Goal: Information Seeking & Learning: Find specific fact

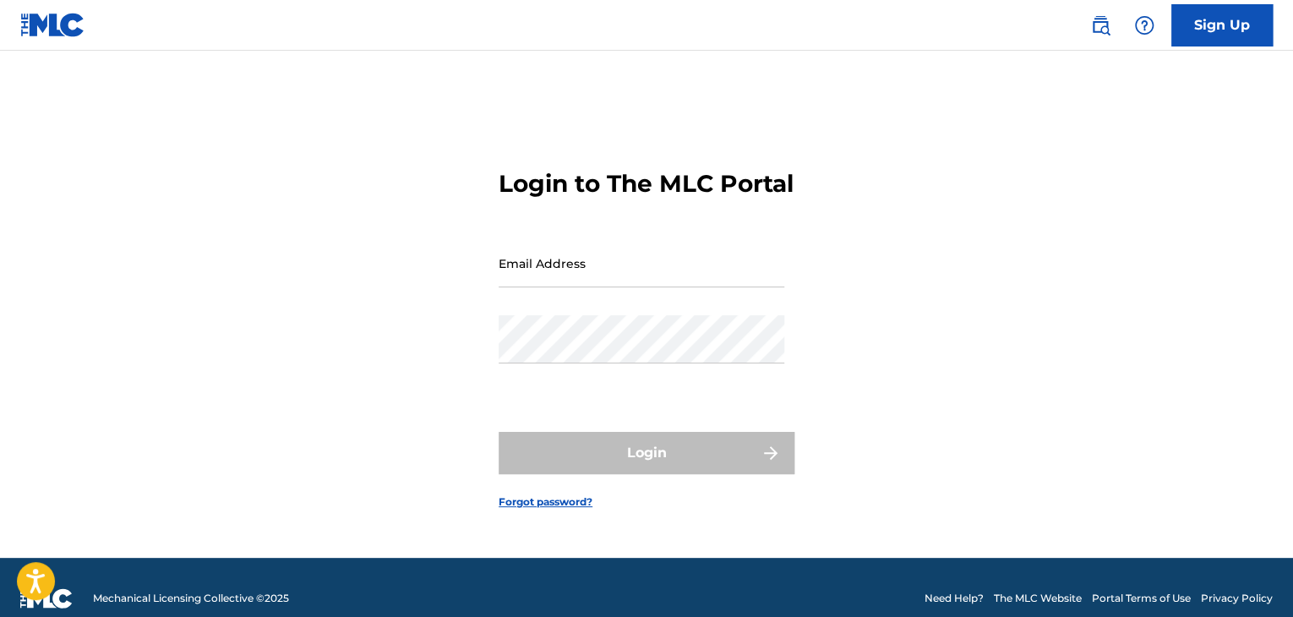
click at [1109, 19] on img at bounding box center [1100, 25] width 20 height 20
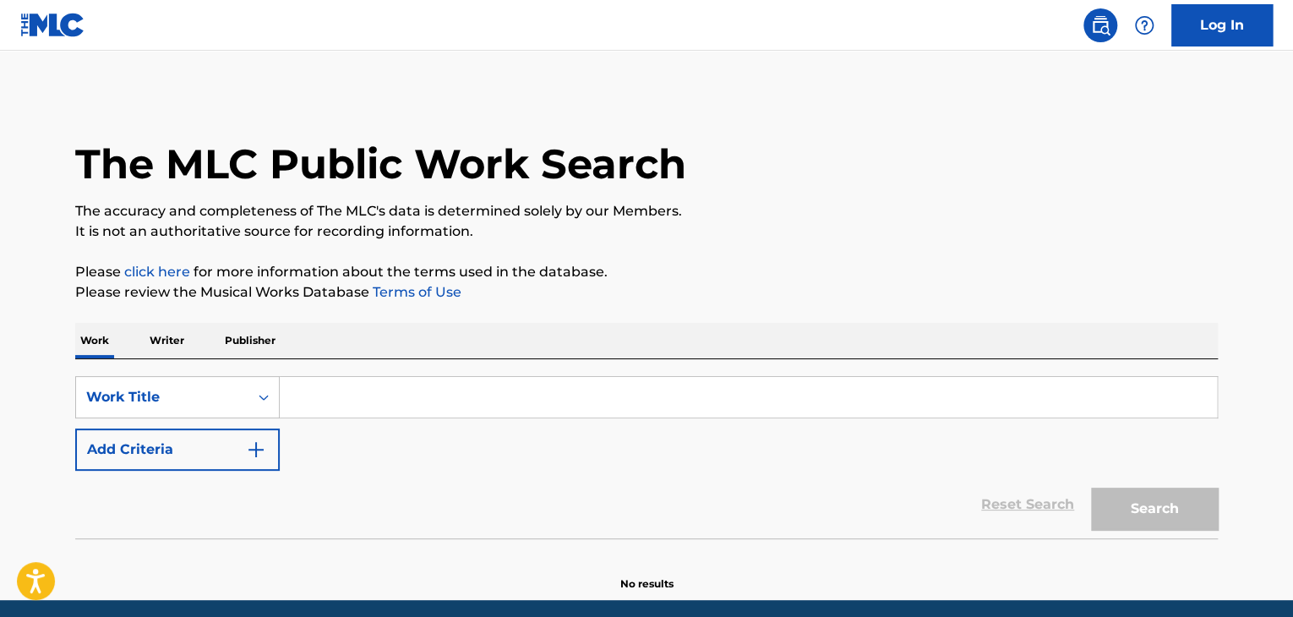
click at [433, 385] on input "Search Form" at bounding box center [748, 397] width 937 height 41
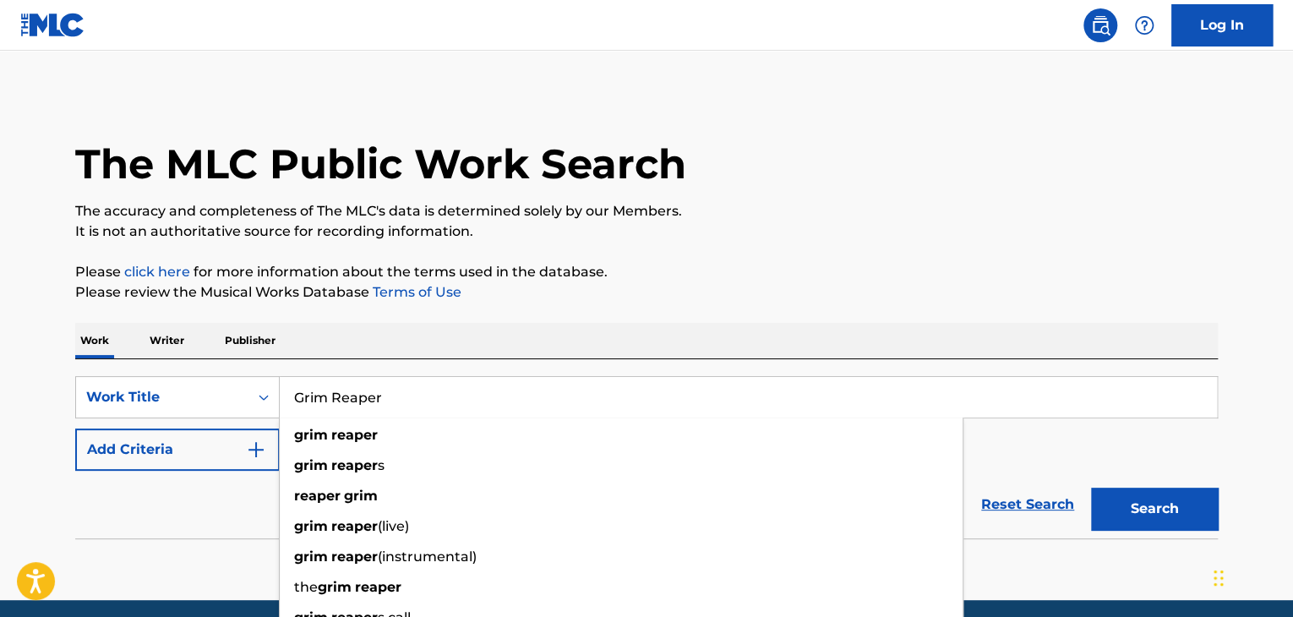
type input "Grim Reaper"
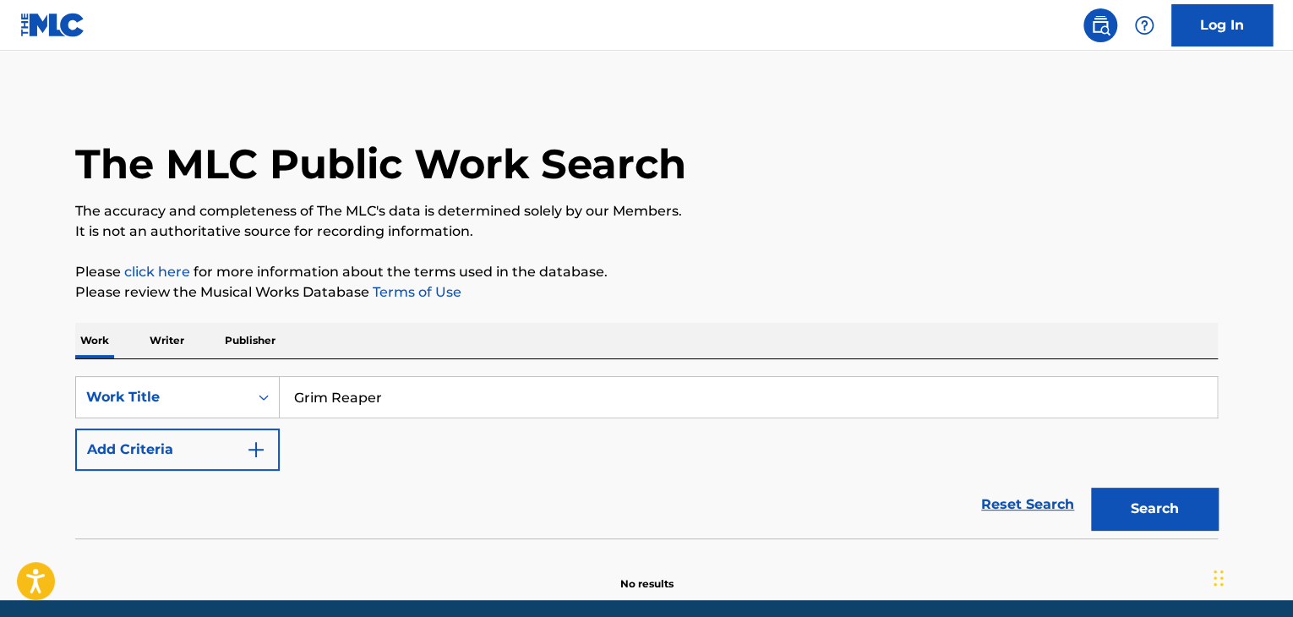
click at [175, 525] on div "Reset Search Search" at bounding box center [646, 505] width 1142 height 68
click at [245, 440] on button "Add Criteria" at bounding box center [177, 449] width 204 height 42
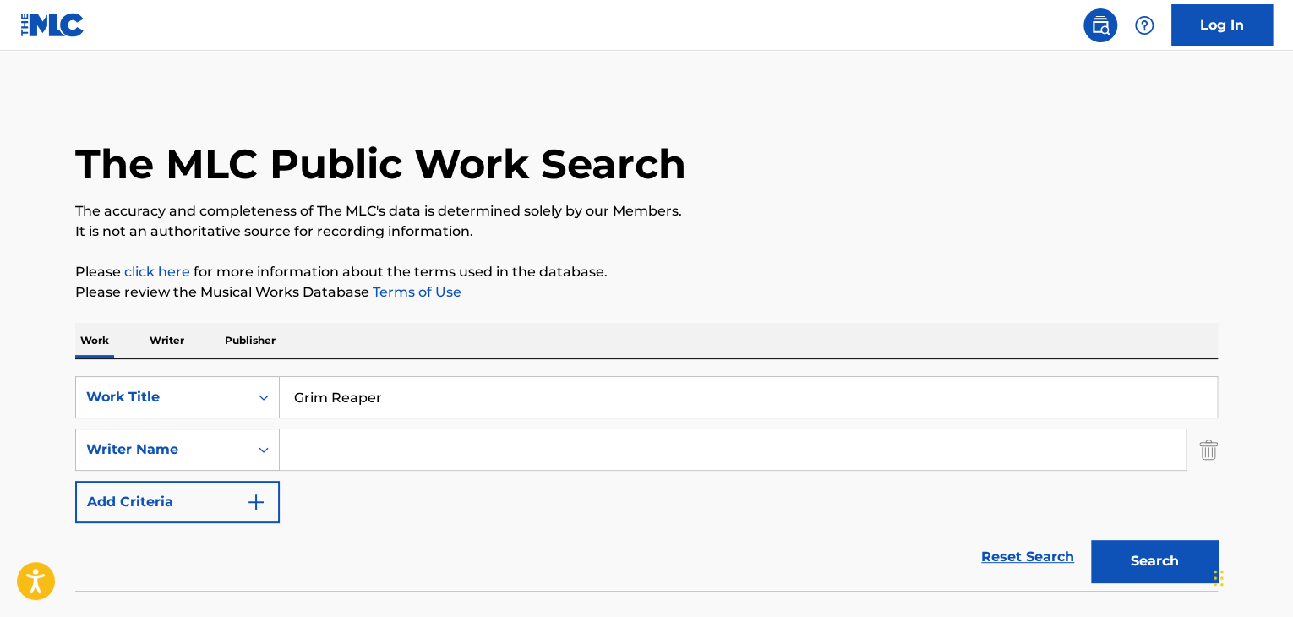
click at [342, 455] on input "Search Form" at bounding box center [733, 449] width 906 height 41
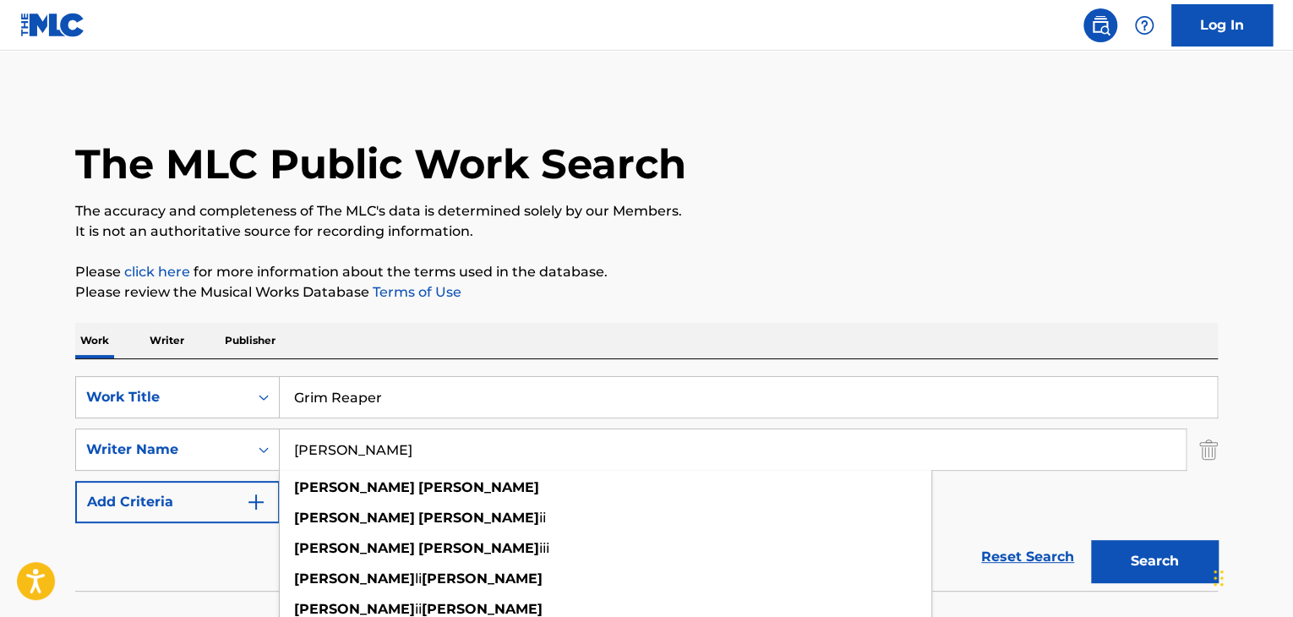
click at [1091, 540] on button "Search" at bounding box center [1154, 561] width 127 height 42
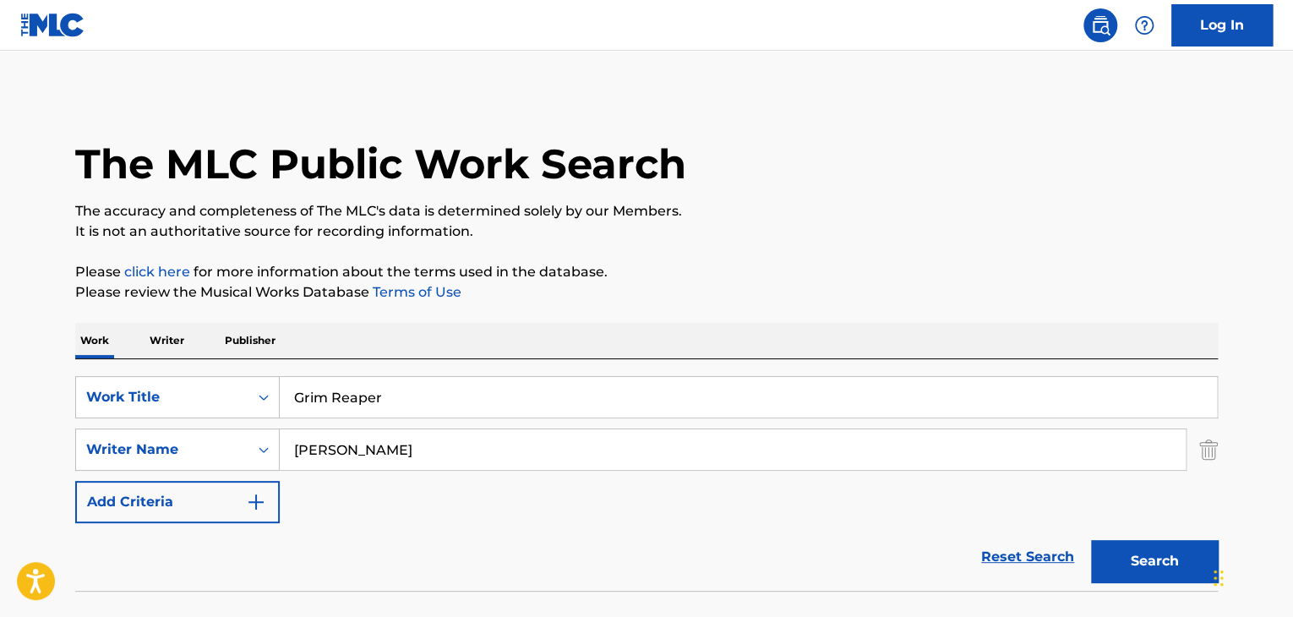
scroll to position [117, 0]
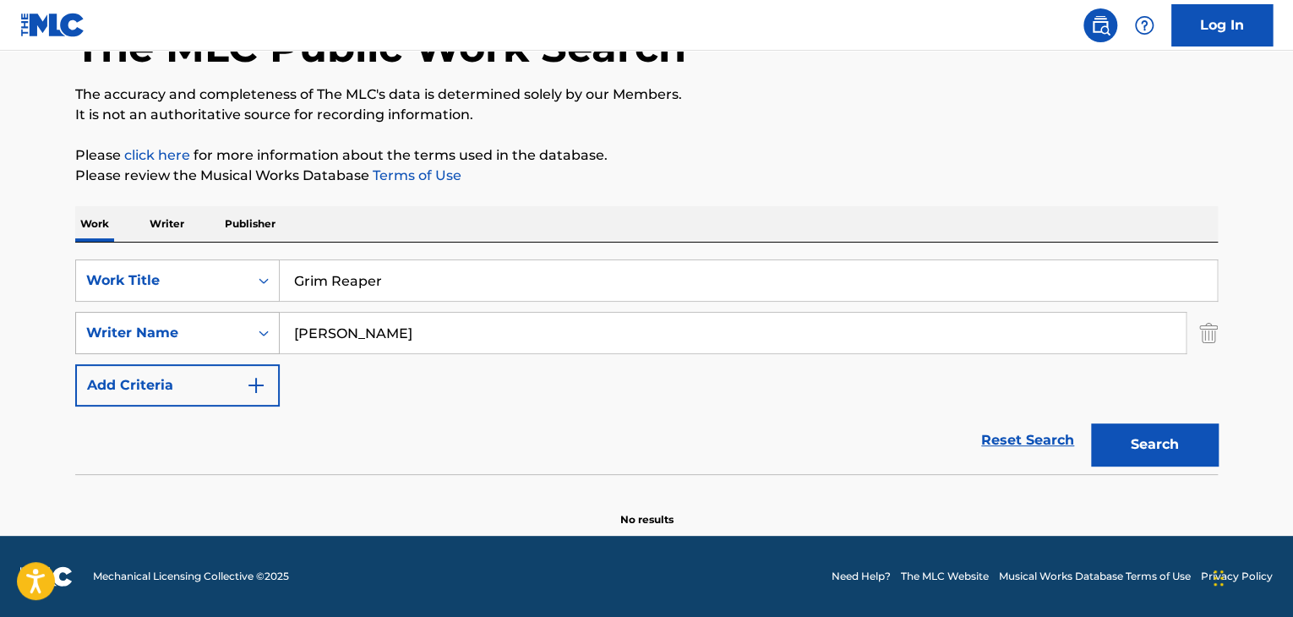
drag, startPoint x: 209, startPoint y: 332, endPoint x: 199, endPoint y: 332, distance: 9.3
click at [199, 332] on div "SearchWithCriteria77650064-4f6b-4b8b-a025-dd6c1e2848b0 Writer Name [PERSON_NAME]" at bounding box center [646, 333] width 1142 height 42
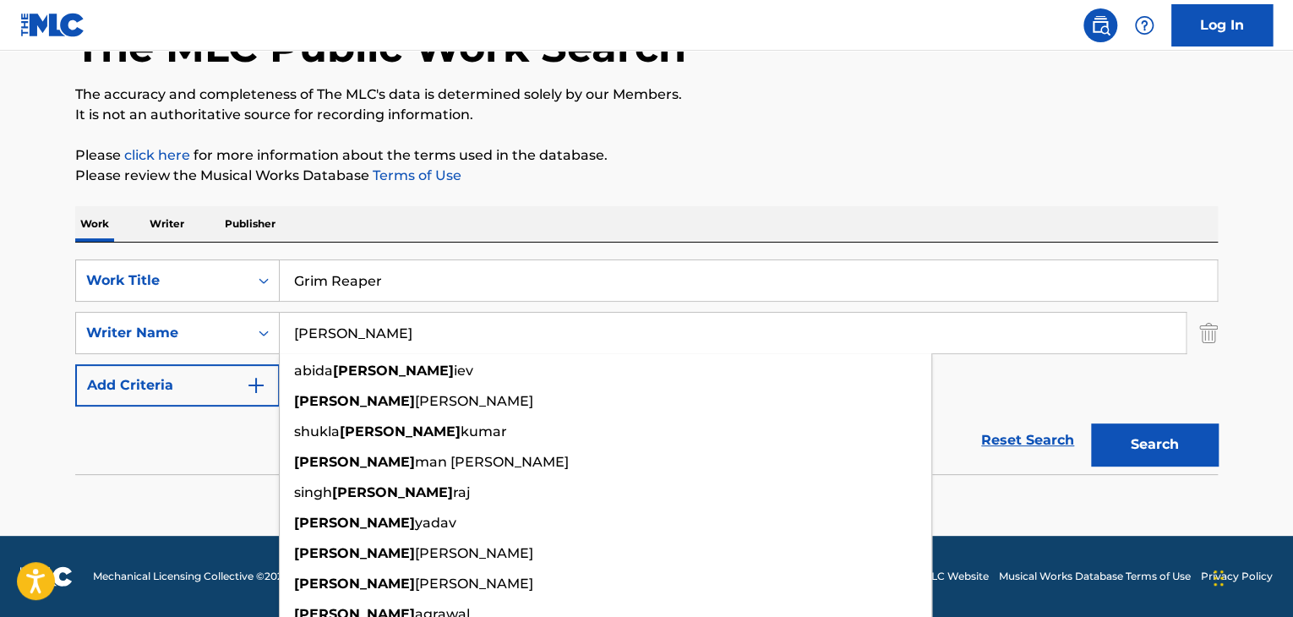
type input "[PERSON_NAME]"
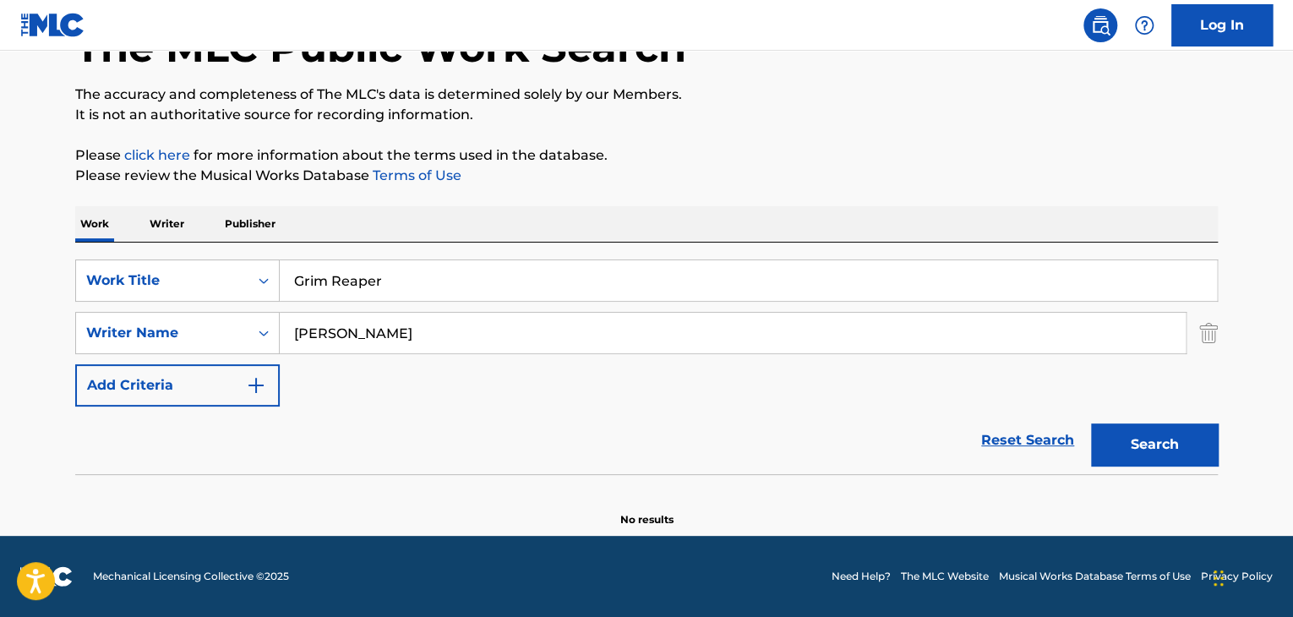
click at [1139, 449] on button "Search" at bounding box center [1154, 444] width 127 height 42
drag, startPoint x: 362, startPoint y: 281, endPoint x: 204, endPoint y: 234, distance: 163.9
click at [256, 280] on div "SearchWithCriteria9aa76c26-97fa-46ab-a241-8459faecc07d Work Title Grim Reaper" at bounding box center [646, 280] width 1142 height 42
click at [173, 228] on p "Writer" at bounding box center [166, 223] width 45 height 35
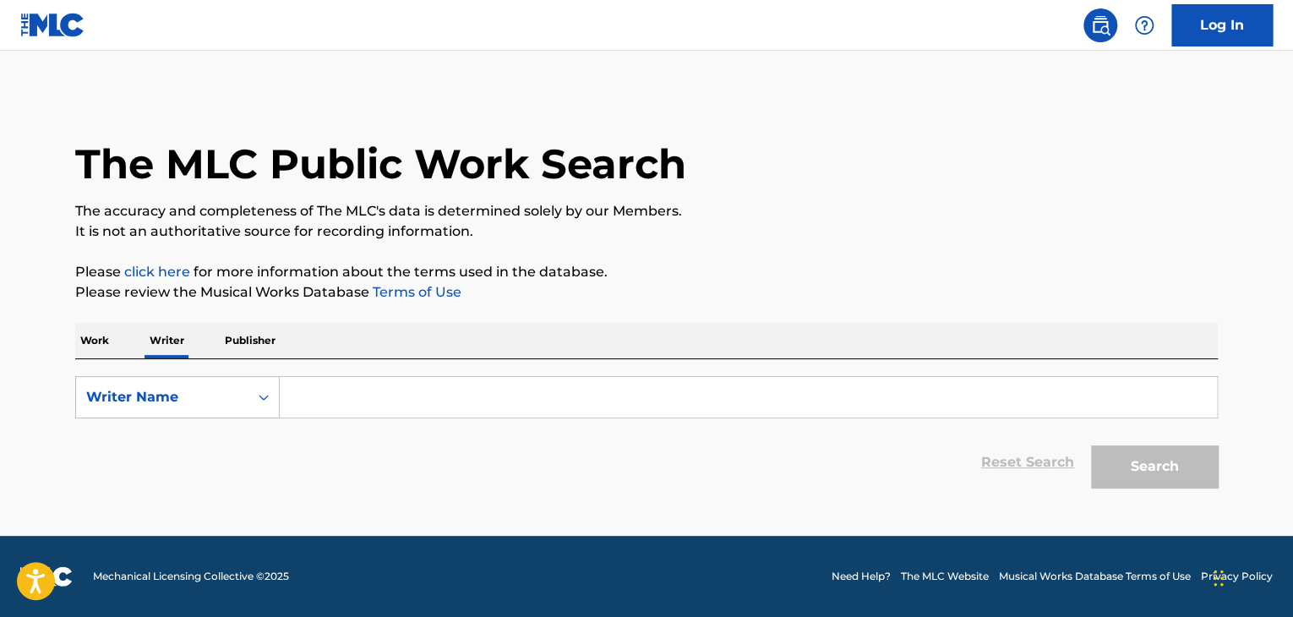
click at [315, 390] on input "Search Form" at bounding box center [748, 397] width 937 height 41
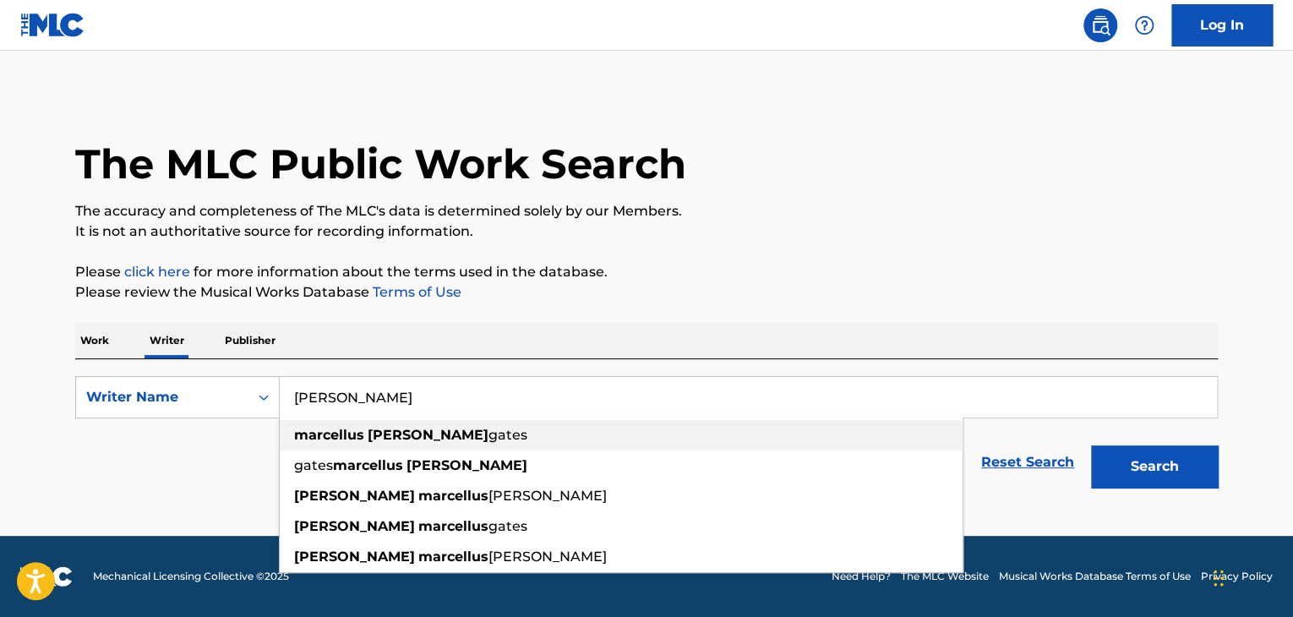
click at [373, 437] on strong "[PERSON_NAME]" at bounding box center [428, 435] width 121 height 16
type input "[PERSON_NAME]"
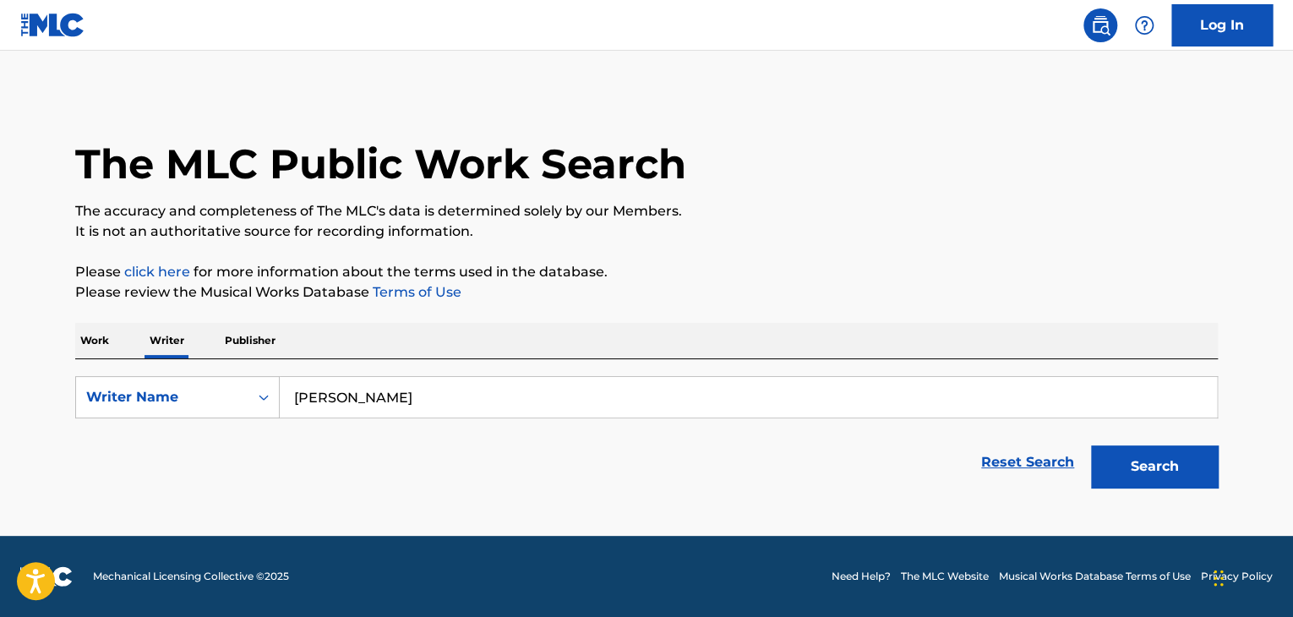
click at [1186, 457] on button "Search" at bounding box center [1154, 466] width 127 height 42
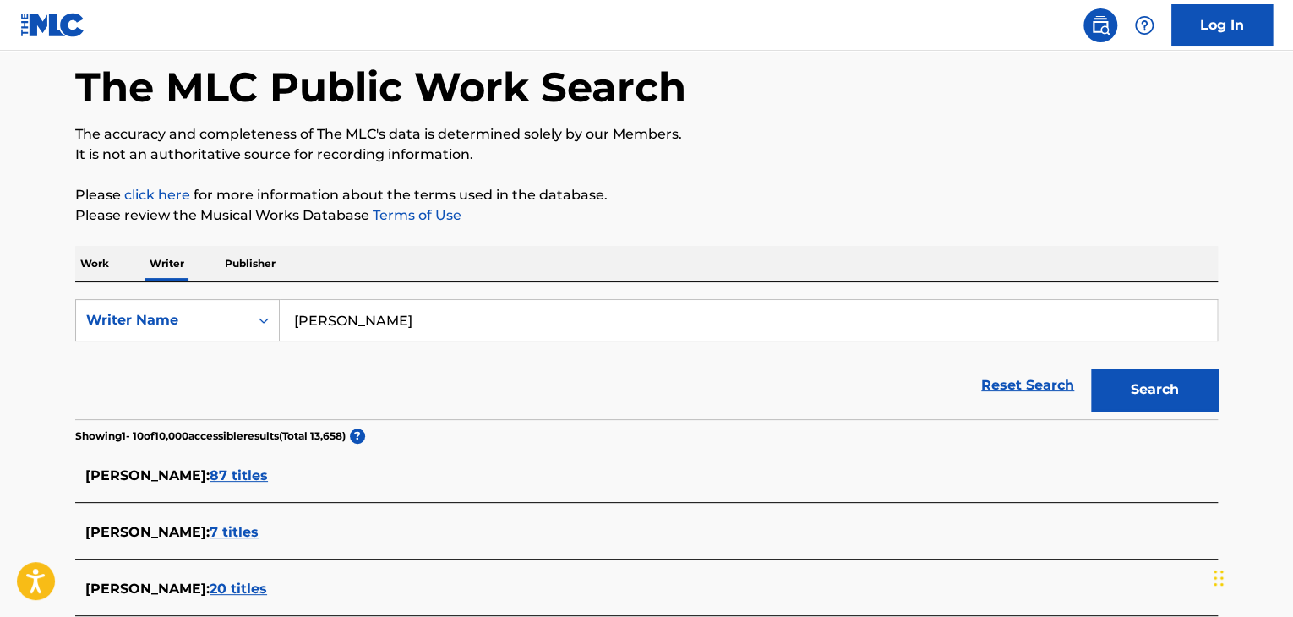
scroll to position [246, 0]
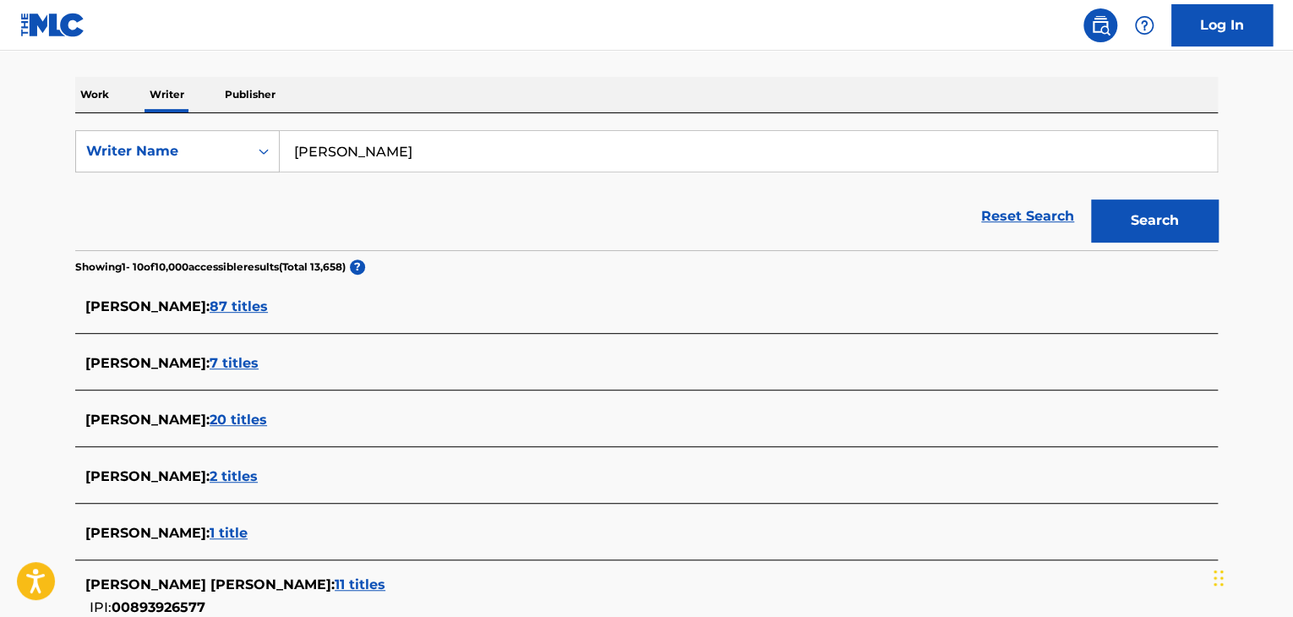
click at [213, 308] on span "87 titles" at bounding box center [239, 306] width 58 height 16
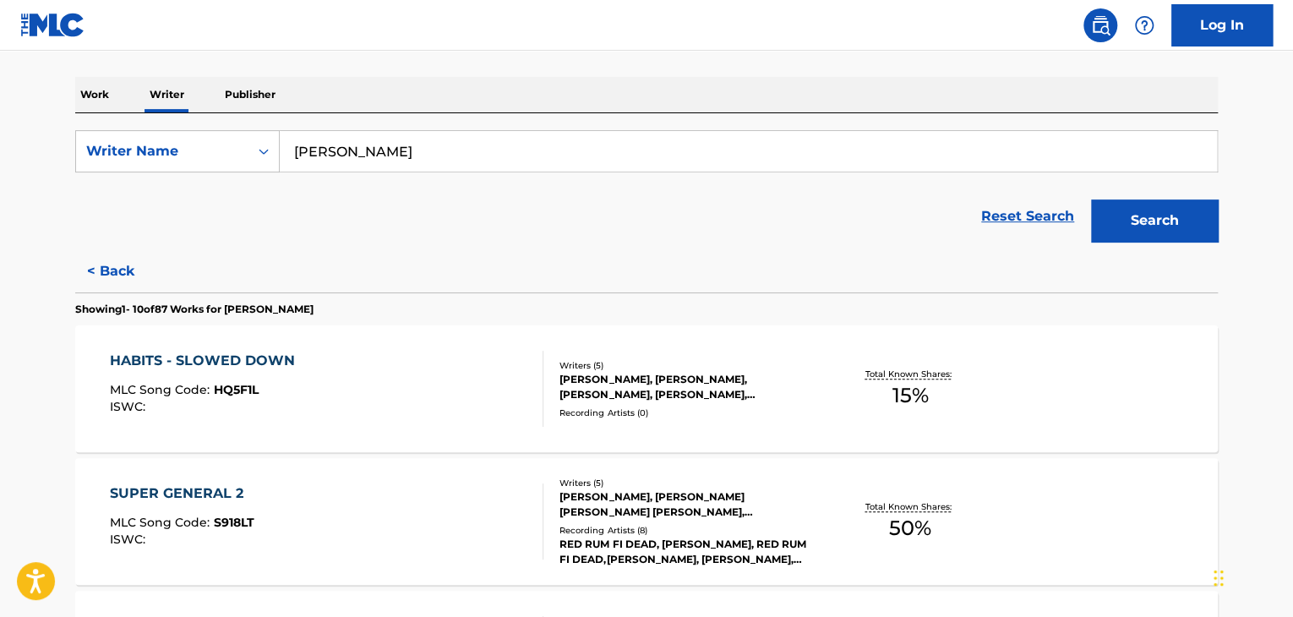
click at [688, 508] on div "[PERSON_NAME], [PERSON_NAME] [PERSON_NAME] [PERSON_NAME], [PERSON_NAME], [PERSO…" at bounding box center [686, 504] width 255 height 30
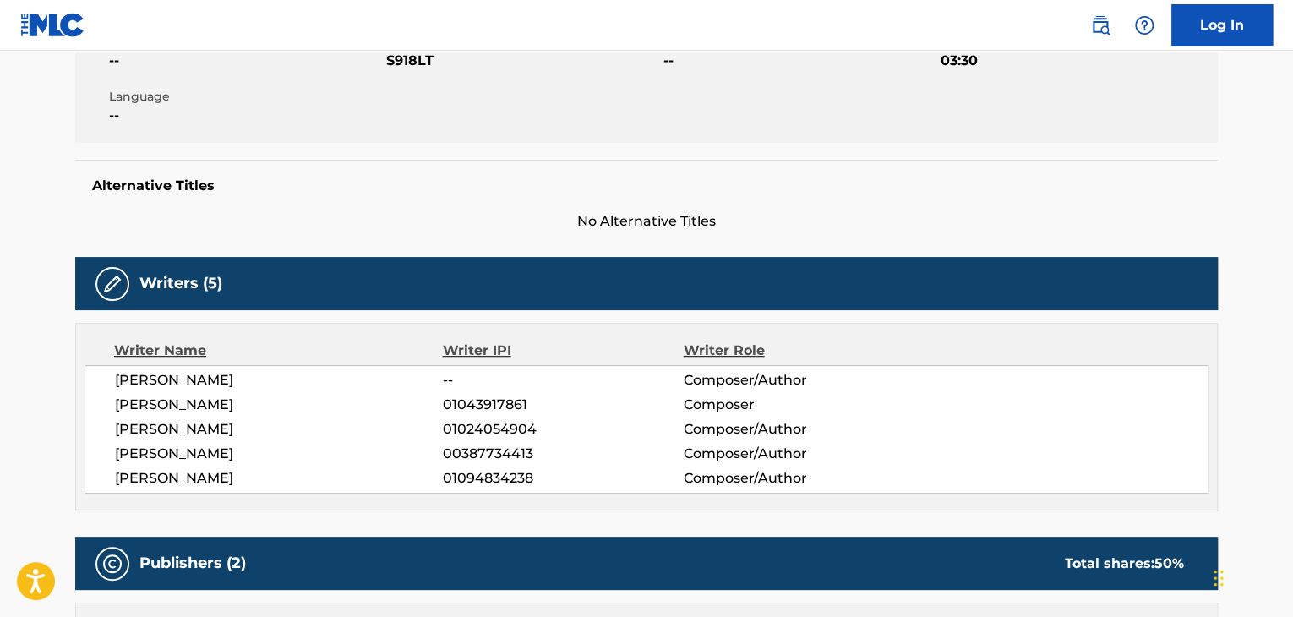
scroll to position [423, 0]
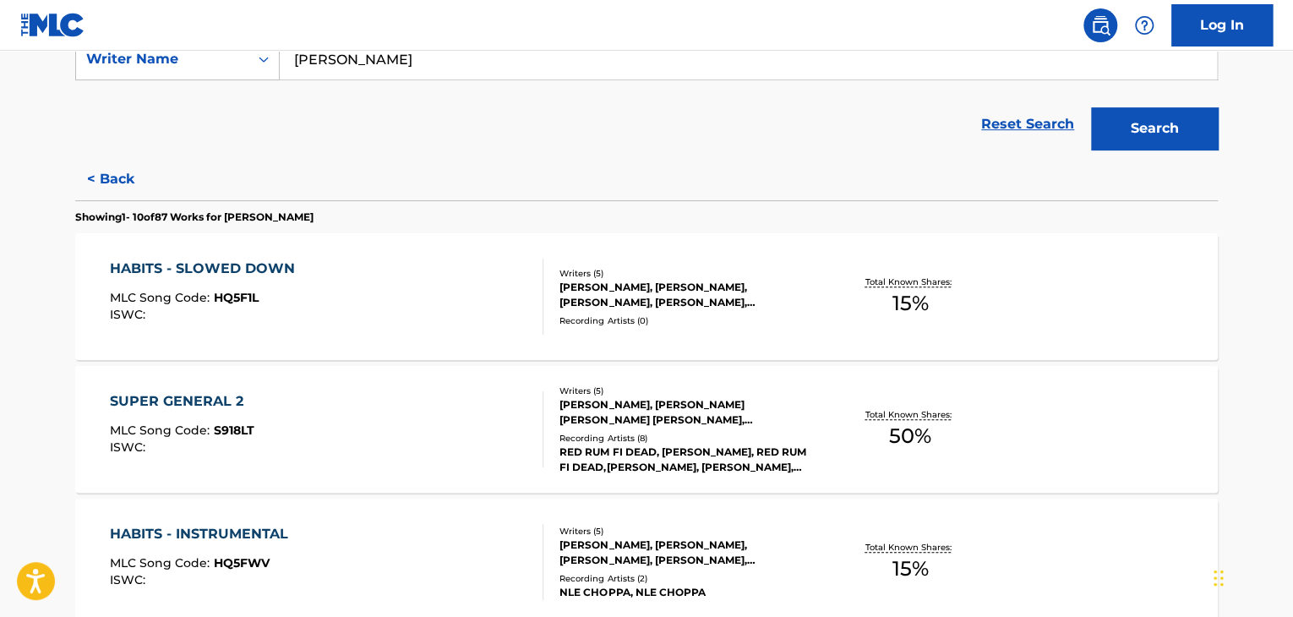
scroll to position [254, 0]
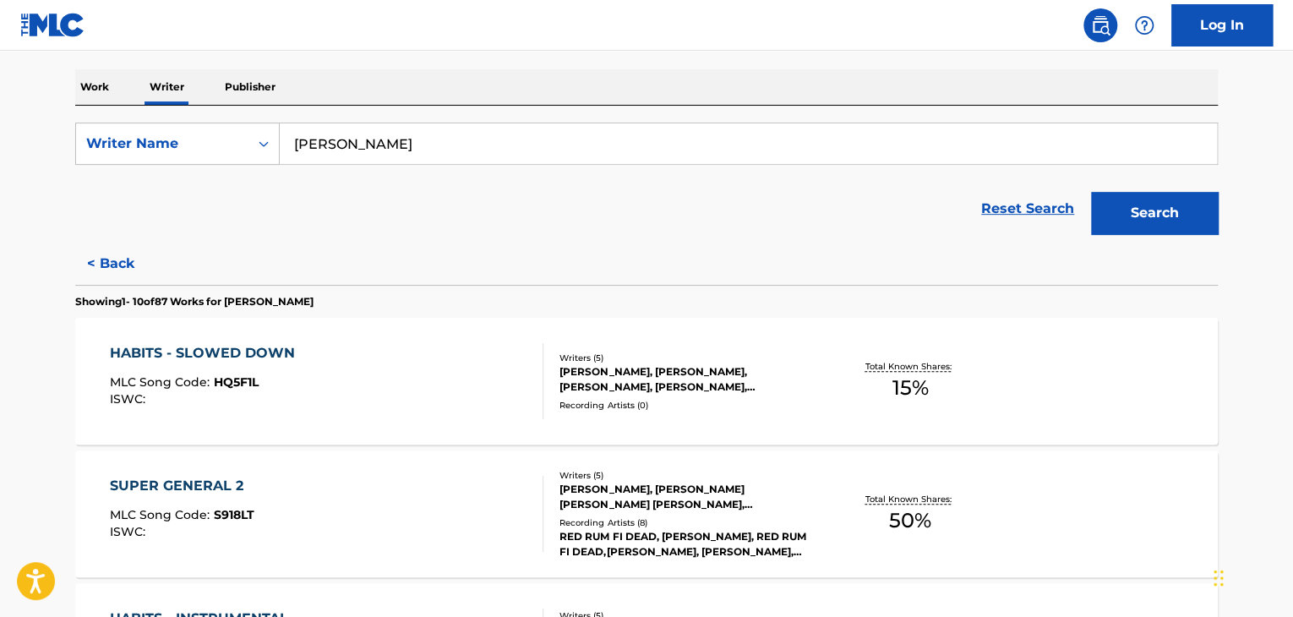
click at [487, 146] on input "[PERSON_NAME]" at bounding box center [748, 143] width 937 height 41
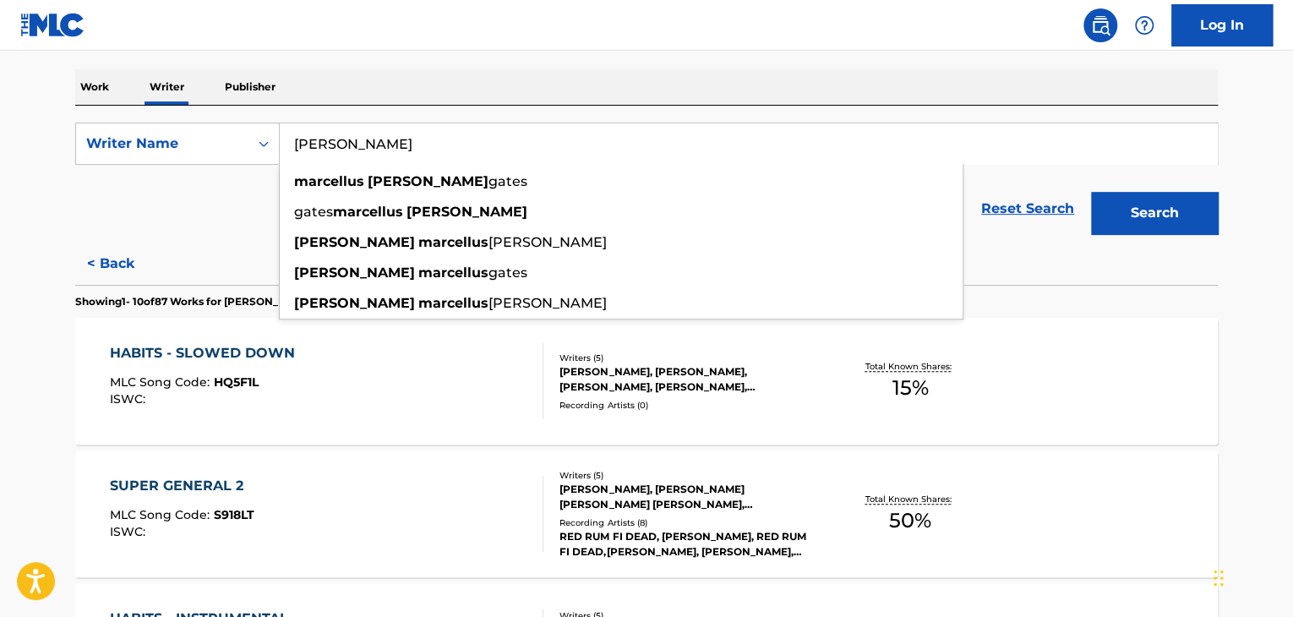
type input "[PERSON_NAME]"
click at [1178, 224] on button "Search" at bounding box center [1154, 213] width 127 height 42
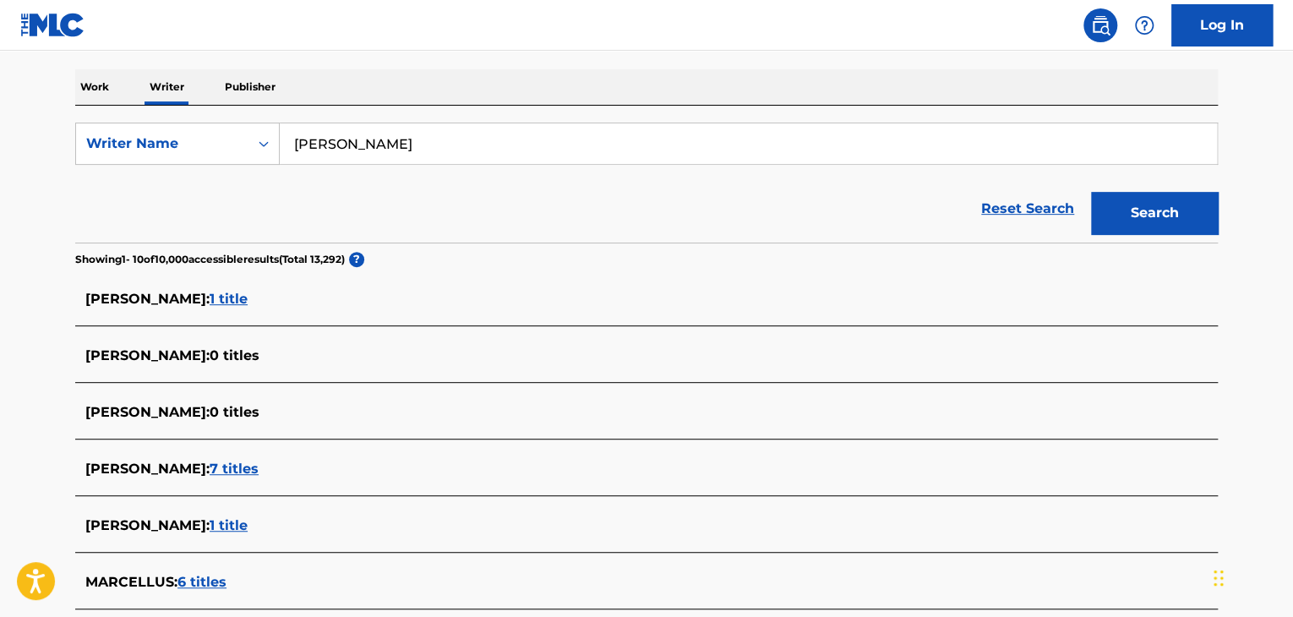
click at [259, 467] on span "7 titles" at bounding box center [234, 469] width 49 height 16
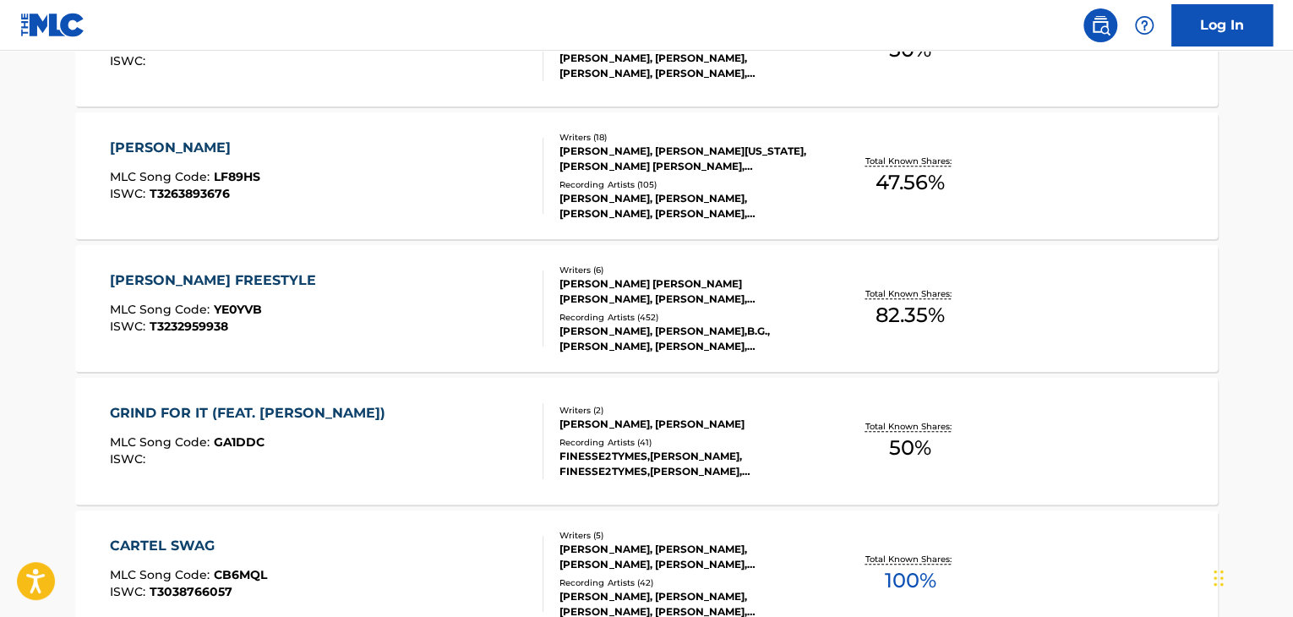
scroll to position [676, 0]
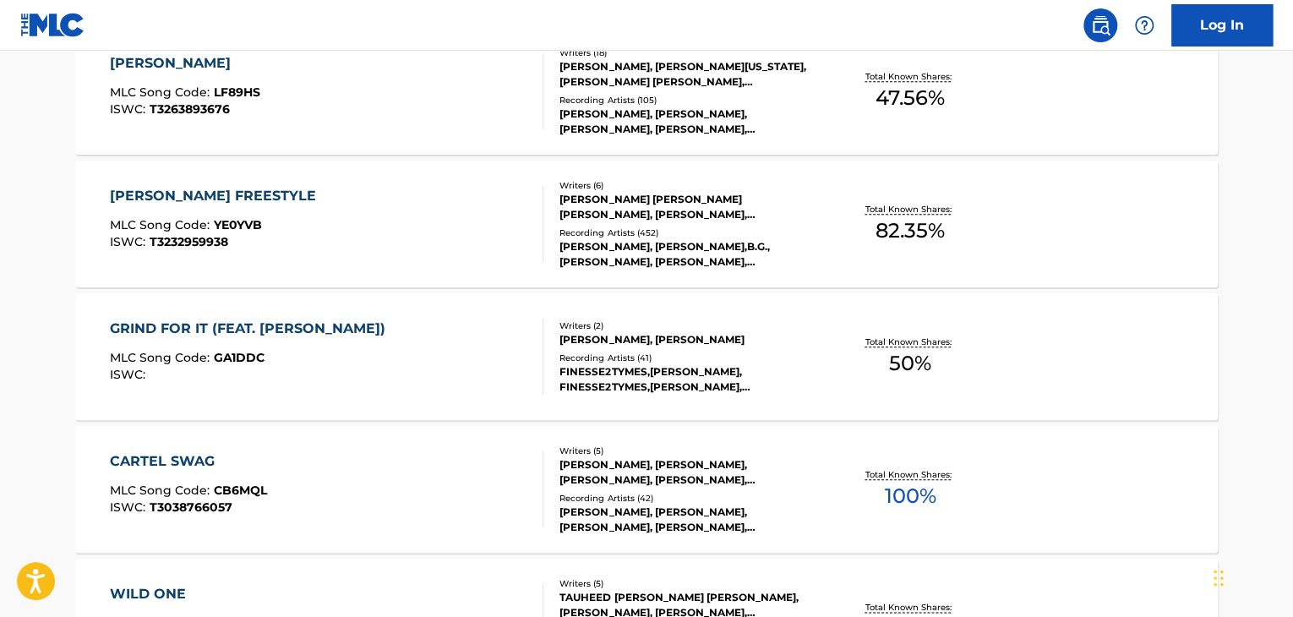
click at [397, 364] on div "GRIND FOR IT (FEAT. [PERSON_NAME]) MLC Song Code : GA1DDC ISWC :" at bounding box center [327, 357] width 434 height 76
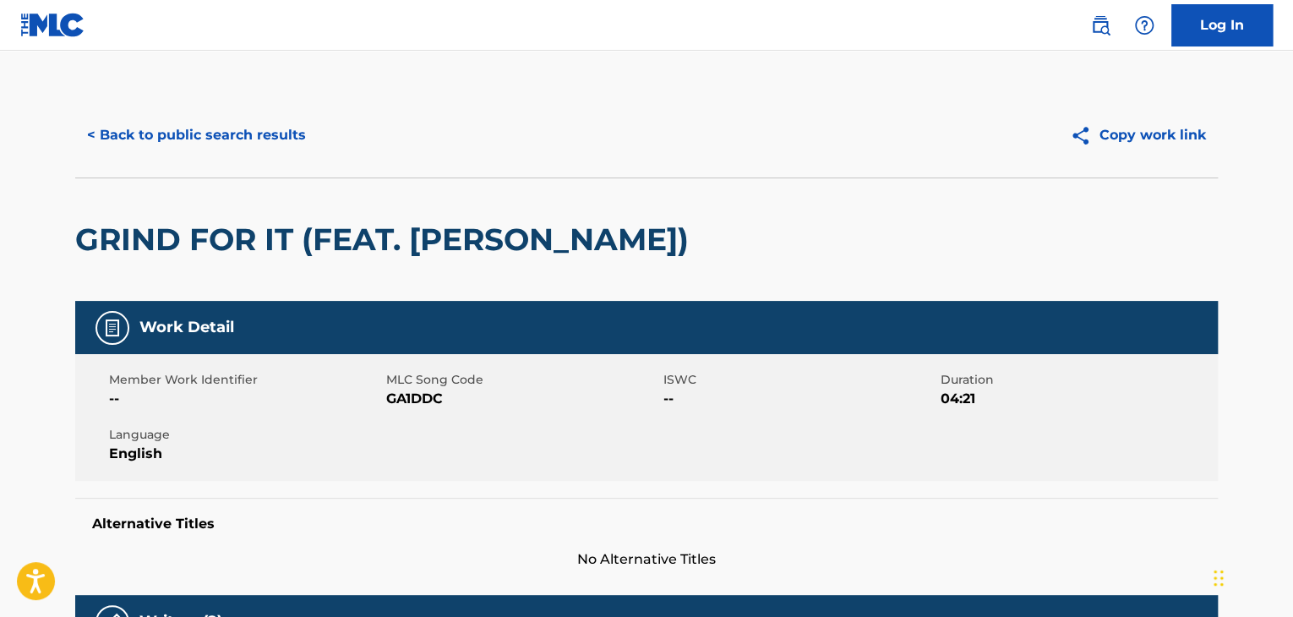
scroll to position [254, 0]
